Goal: Task Accomplishment & Management: Manage account settings

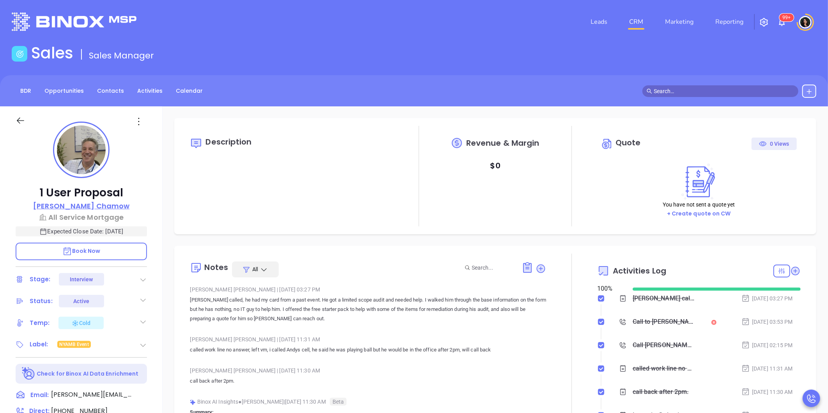
scroll to position [226, 0]
drag, startPoint x: 117, startPoint y: 208, endPoint x: 151, endPoint y: 203, distance: 34.3
click at [151, 203] on div "1 User Proposal Andy Chamow All Service Mortgage Expected Close Date: Sep 29, 2…" at bounding box center [81, 364] width 162 height 516
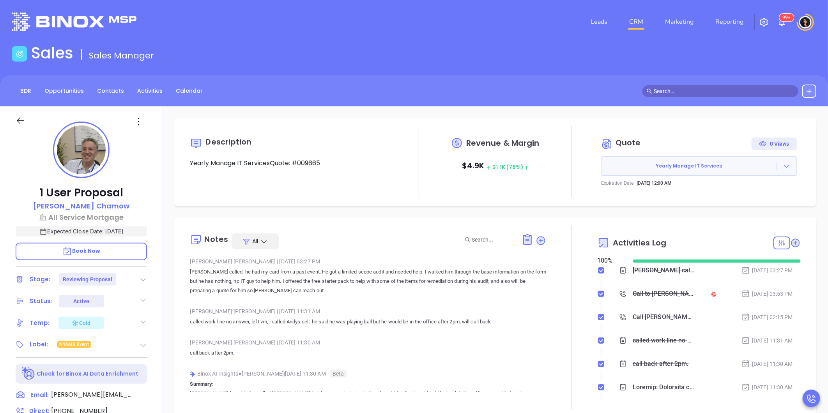
click at [255, 211] on div "Description Yearly Manage IT ServicesQuote: #009665 Revenue & Margin $ 4.9K $ 1…" at bounding box center [494, 378] width 665 height 545
type input "[PERSON_NAME]"
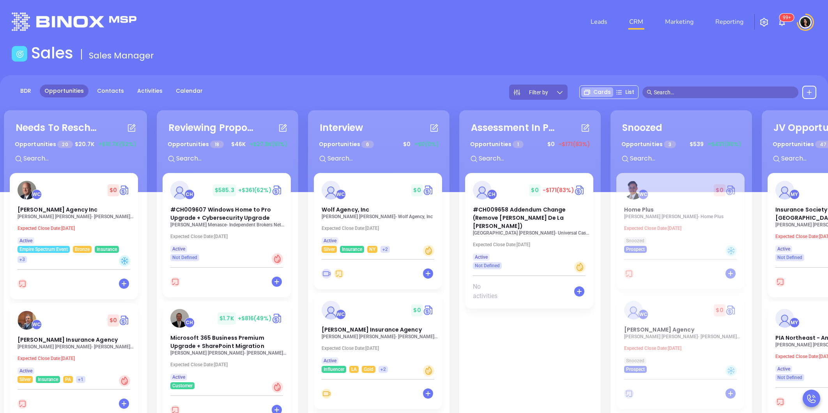
scroll to position [104, 0]
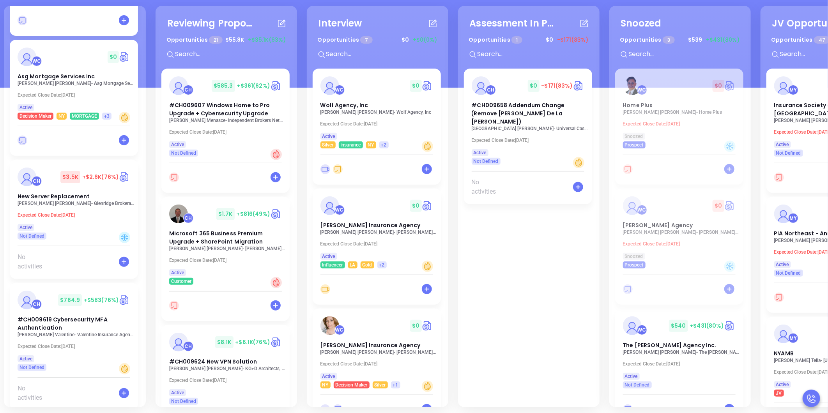
scroll to position [1918, 0]
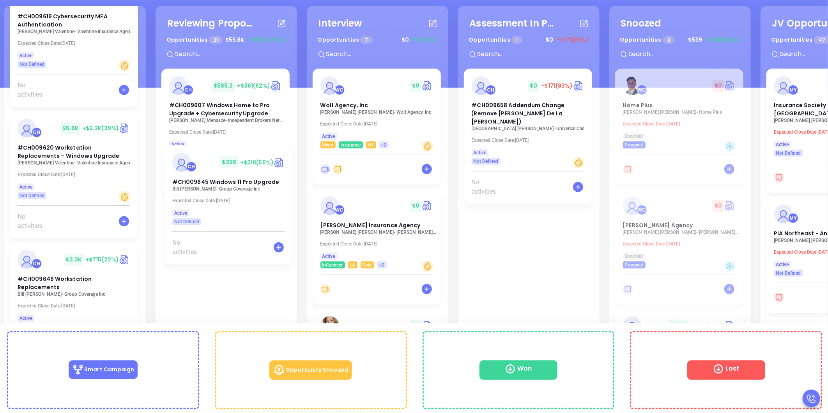
drag, startPoint x: 52, startPoint y: 252, endPoint x: 274, endPoint y: 165, distance: 238.8
click at [274, 165] on div "Needs To Reschedule Opportunities 19 $ 20.7K +$10.7K (52%) + WC $ 0 Meagher Ins…" at bounding box center [455, 206] width 907 height 405
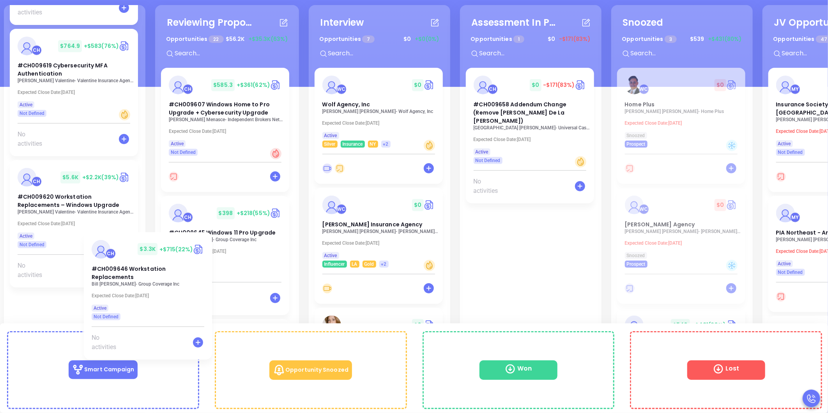
scroll to position [106, 0]
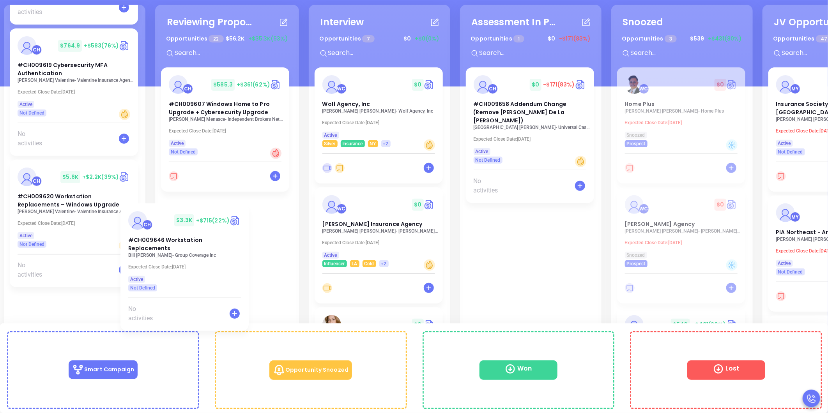
drag, startPoint x: 55, startPoint y: 303, endPoint x: 221, endPoint y: 206, distance: 192.6
click at [221, 206] on div "Needs To Reschedule Opportunities 18 $ 20.3K +$10.5K (51%) + WC $ 0 Meagher Ins…" at bounding box center [456, 205] width 909 height 405
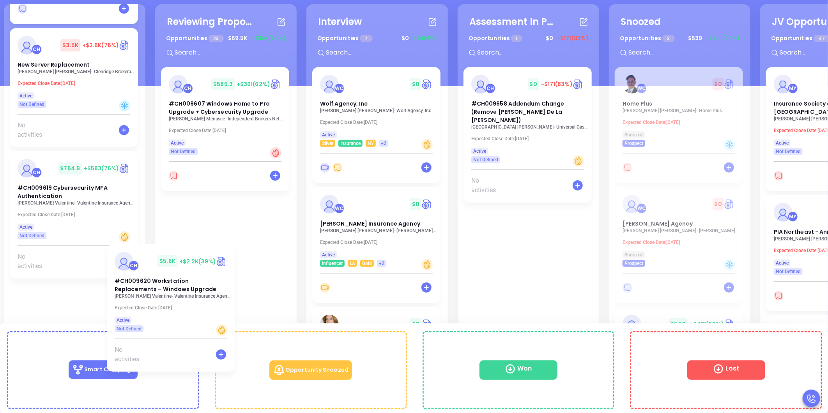
scroll to position [2, 0]
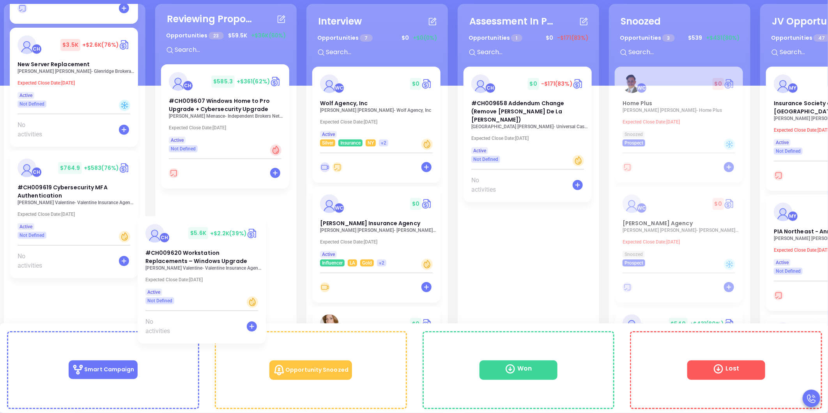
drag, startPoint x: 156, startPoint y: 267, endPoint x: 230, endPoint y: 214, distance: 90.5
click at [230, 214] on div "Needs To Reschedule Opportunities 17 $ 17.1K +$9.8K (57%) + WC $ 0 Meagher Insu…" at bounding box center [455, 204] width 907 height 405
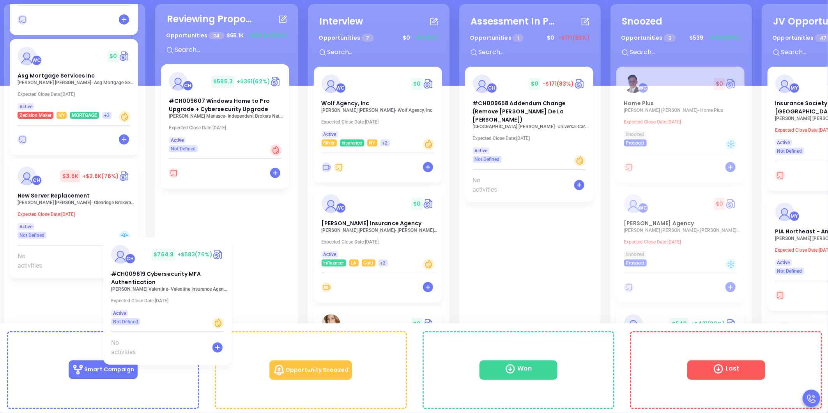
scroll to position [5, 0]
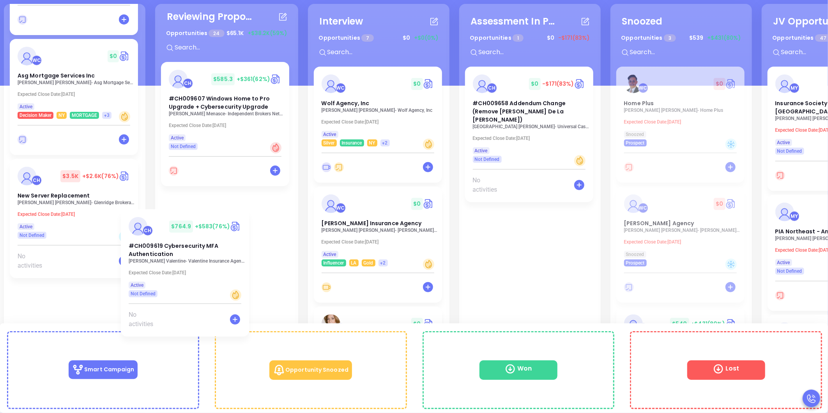
drag, startPoint x: 50, startPoint y: 289, endPoint x: 247, endPoint y: 203, distance: 215.5
click at [247, 203] on div "Needs To Reschedule Opportunities 16 $ 11.4K +$7.6K (66%) + WC $ 0 Meagher Insu…" at bounding box center [456, 204] width 909 height 405
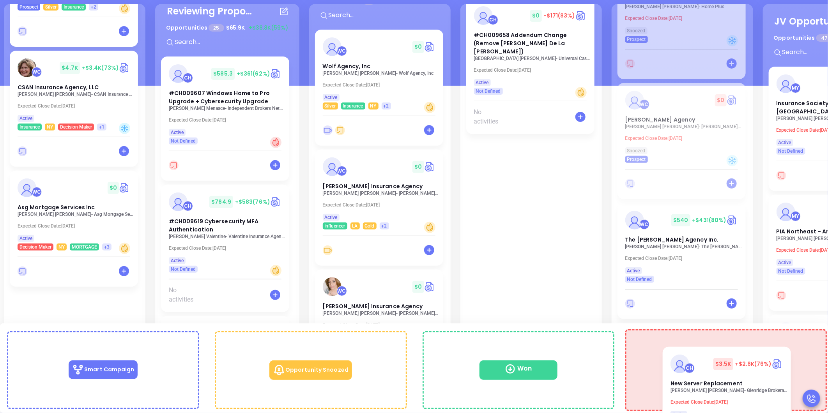
scroll to position [145, 0]
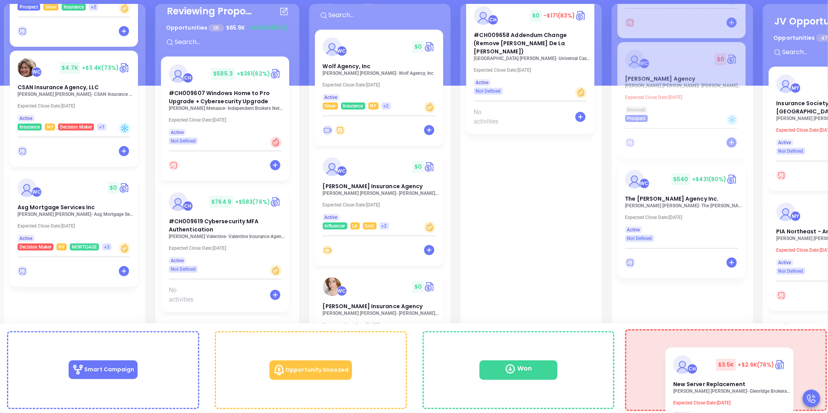
drag, startPoint x: 53, startPoint y: 298, endPoint x: 716, endPoint y: 362, distance: 666.2
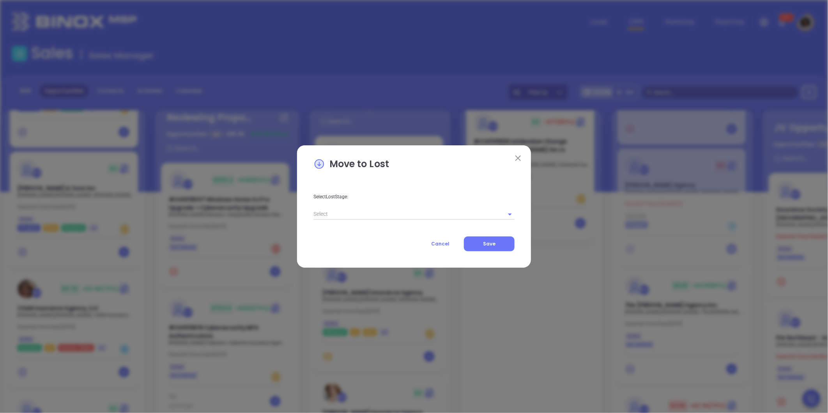
scroll to position [1360, 0]
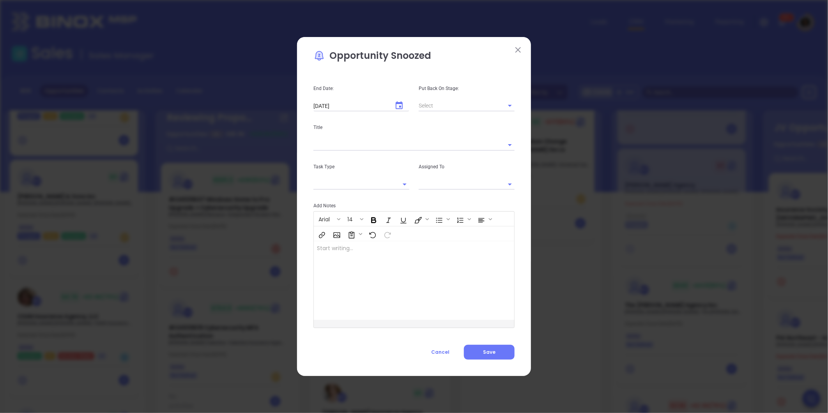
click at [436, 216] on div "Arial 14" at bounding box center [414, 227] width 200 height 30
type input "[PERSON_NAME]"
click at [448, 356] on button "Cancel" at bounding box center [440, 352] width 47 height 15
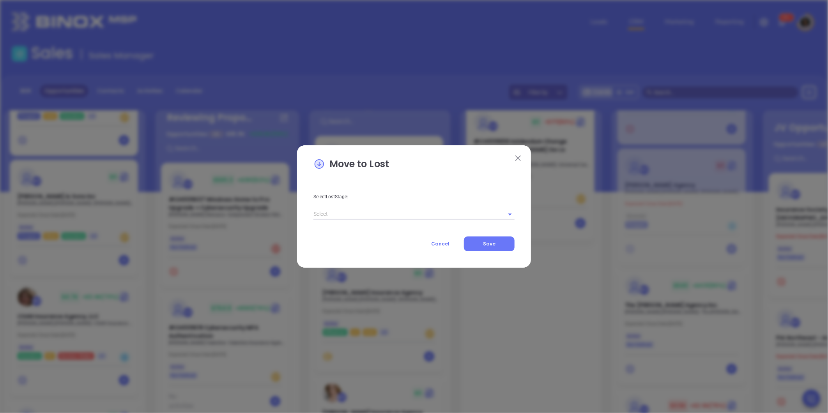
click at [386, 214] on input "text" at bounding box center [402, 213] width 179 height 11
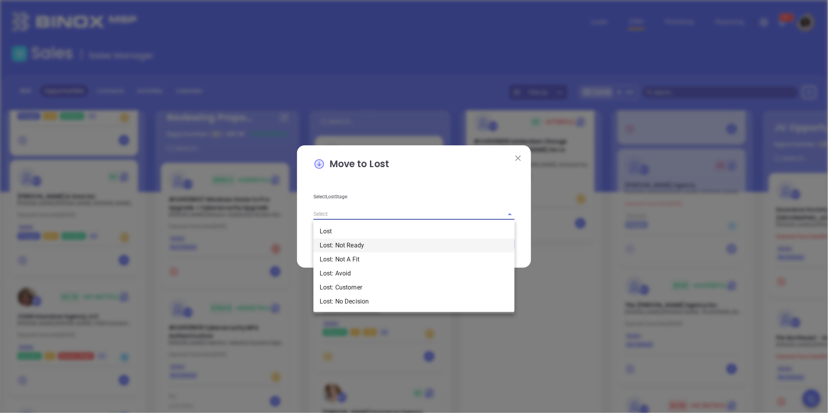
click at [351, 249] on li "Lost: Not Ready" at bounding box center [413, 245] width 201 height 14
type input "Lost: Not Ready"
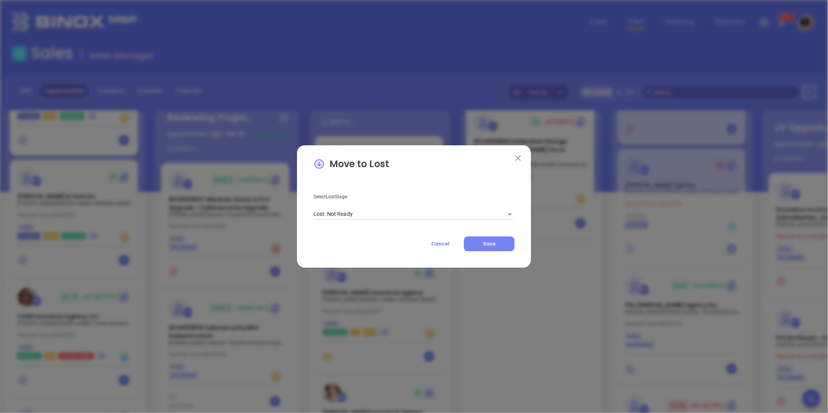
click at [505, 239] on button "Save" at bounding box center [489, 243] width 51 height 15
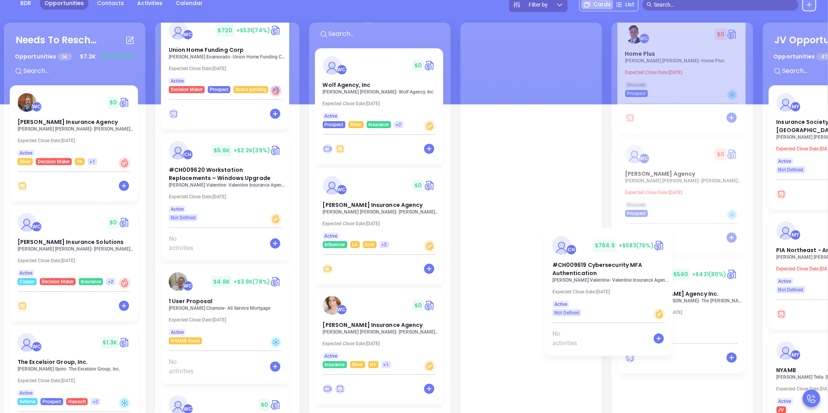
scroll to position [88, 0]
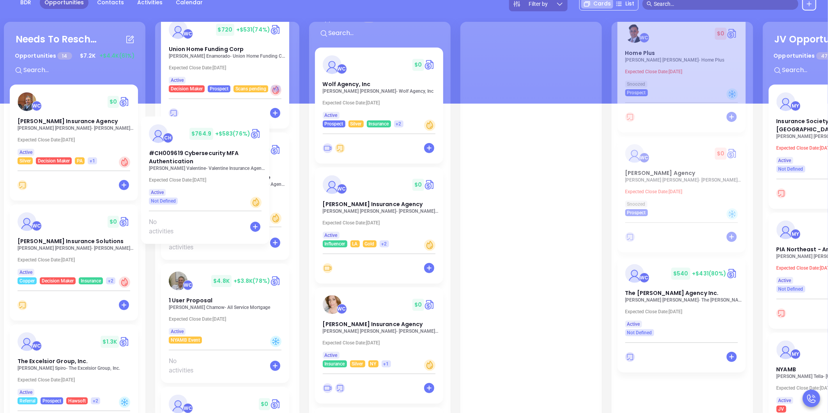
drag, startPoint x: 394, startPoint y: 224, endPoint x: 370, endPoint y: 139, distance: 88.2
click at [370, 139] on div "Needs To Reschedule Opportunities 14 $ 7.2K +$4.4K (61%) + WC $ 0 Meagher Insur…" at bounding box center [457, 222] width 910 height 405
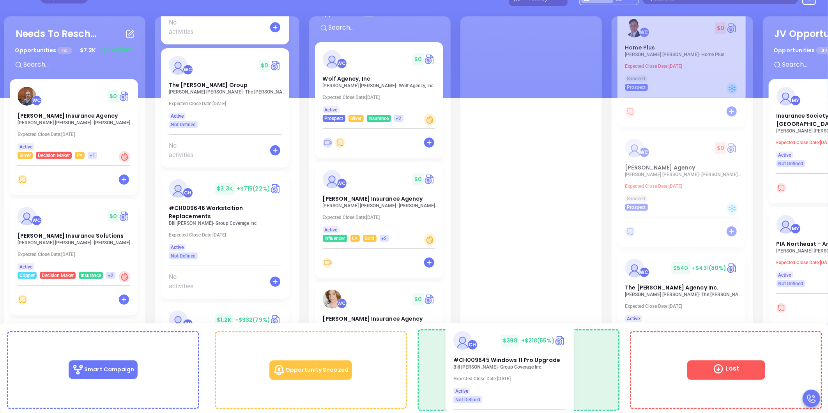
scroll to position [106, 0]
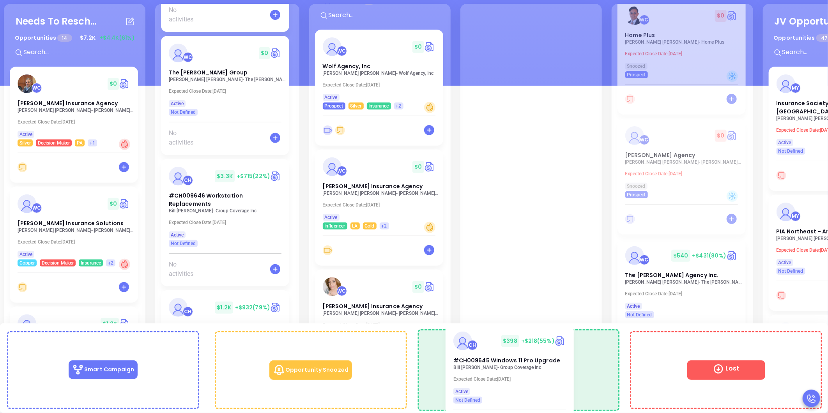
drag, startPoint x: 213, startPoint y: 215, endPoint x: 490, endPoint y: 337, distance: 302.0
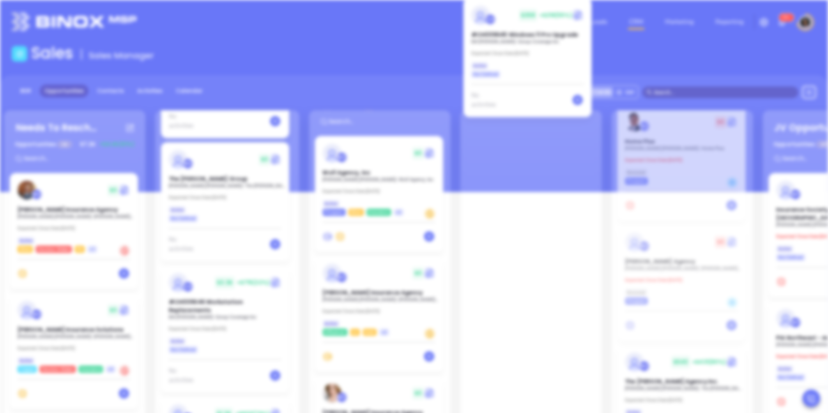
scroll to position [0, 0]
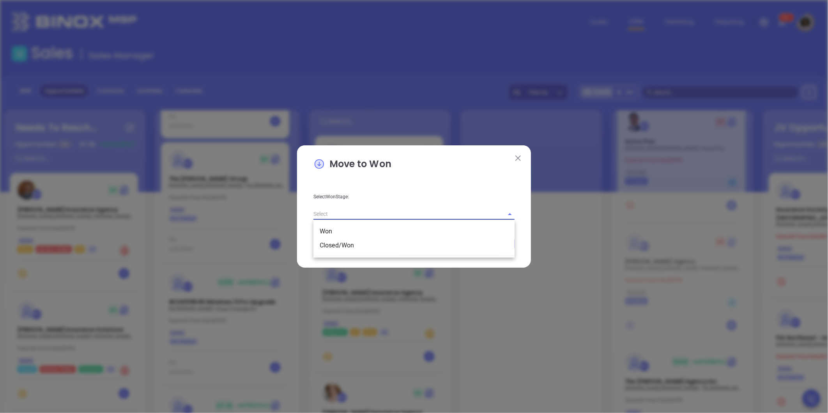
click at [391, 213] on input "text" at bounding box center [402, 213] width 179 height 11
click at [351, 238] on li "Closed/Won" at bounding box center [413, 245] width 201 height 14
type input "Closed/Won"
click at [503, 248] on button "Save" at bounding box center [489, 243] width 51 height 15
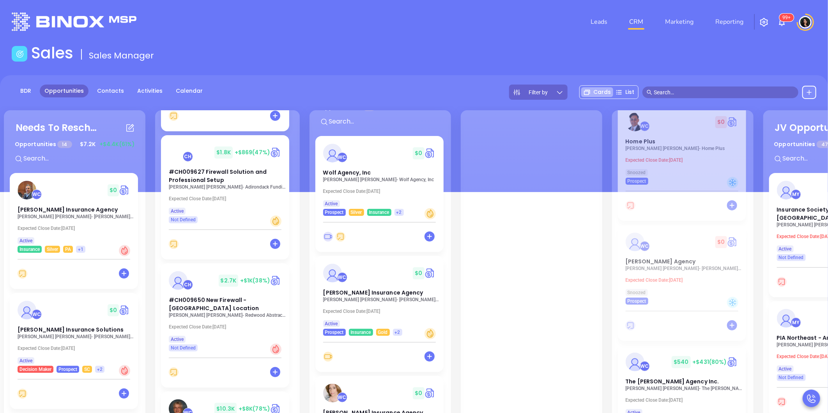
scroll to position [927, 0]
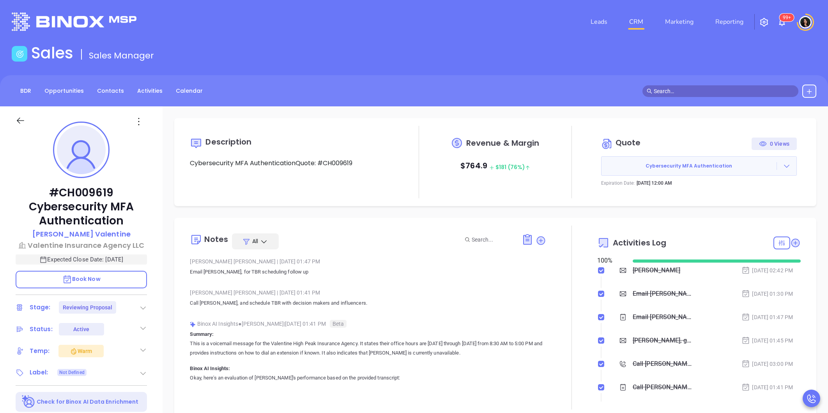
type input "[PERSON_NAME]"
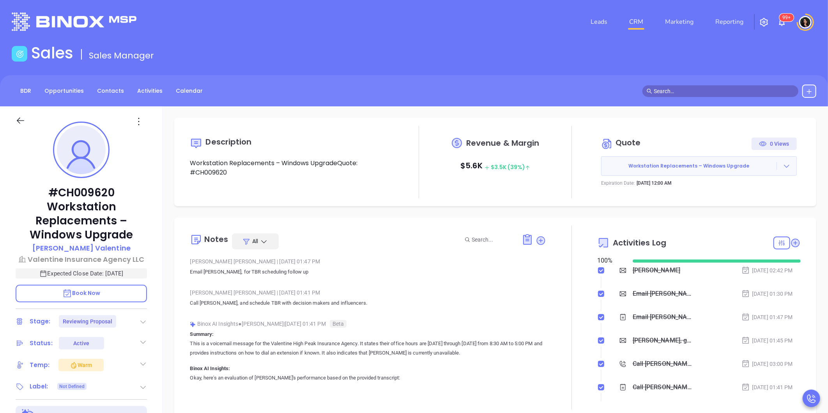
type input "[PERSON_NAME]"
